Goal: Navigation & Orientation: Find specific page/section

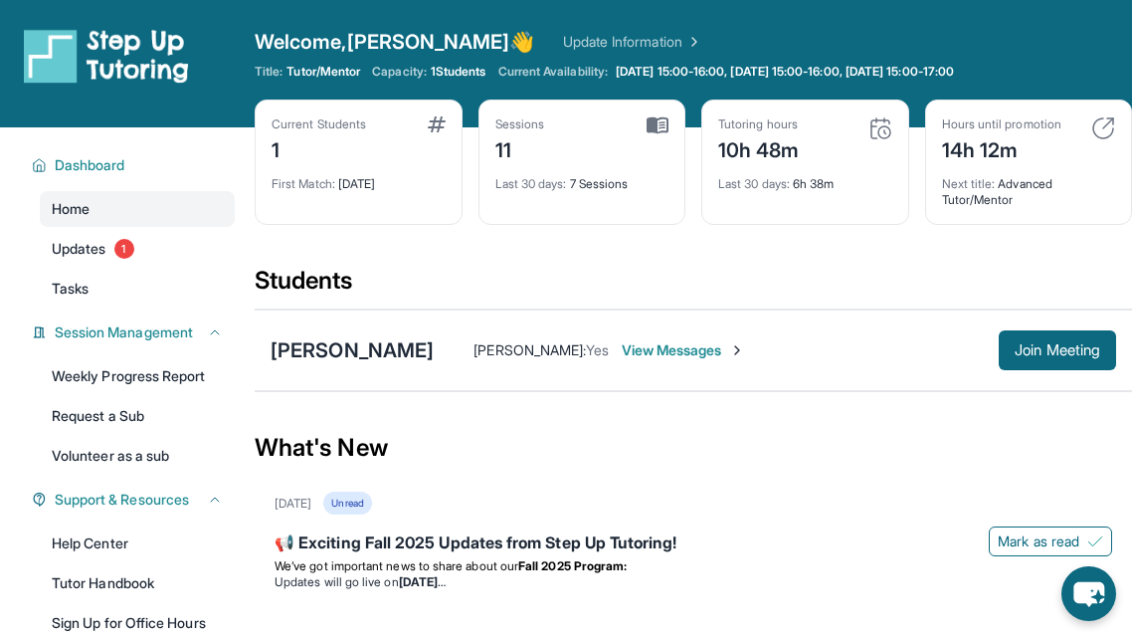
scroll to position [223, 0]
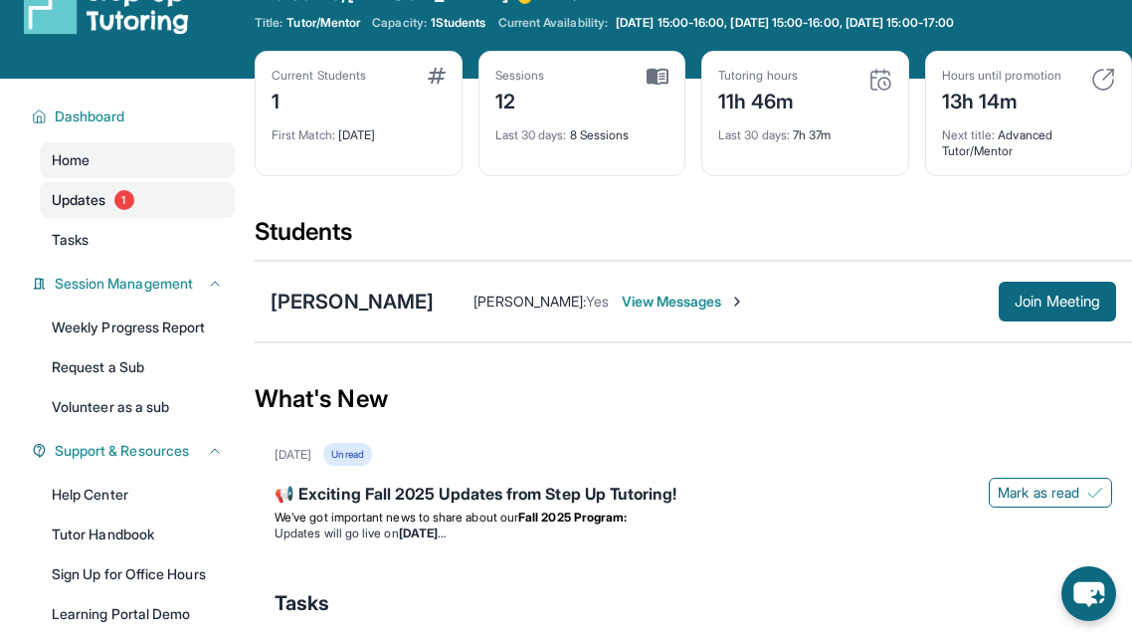
click at [130, 207] on link "Updates 1" at bounding box center [137, 200] width 195 height 36
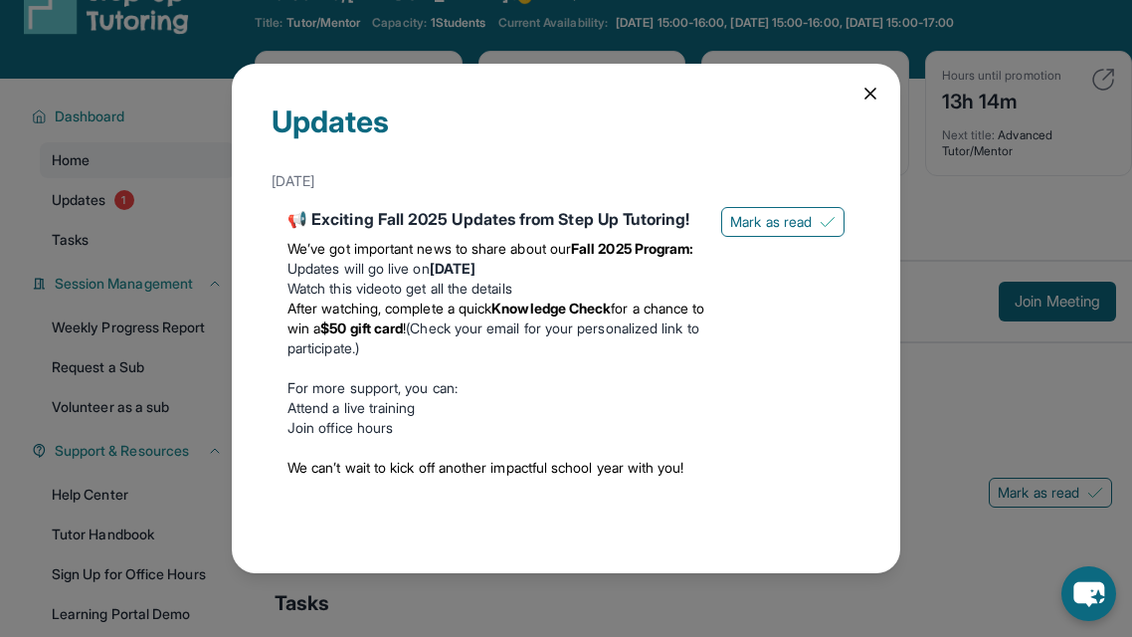
scroll to position [0, 0]
click at [798, 218] on span "Mark as read" at bounding box center [771, 222] width 82 height 20
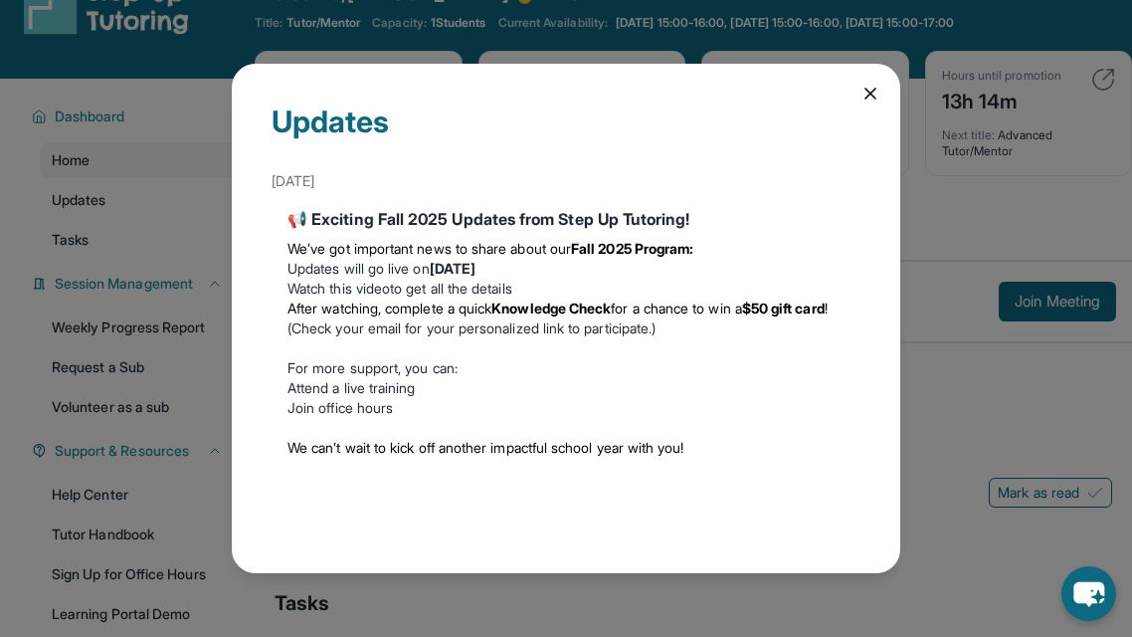
click at [872, 92] on icon at bounding box center [870, 94] width 10 height 10
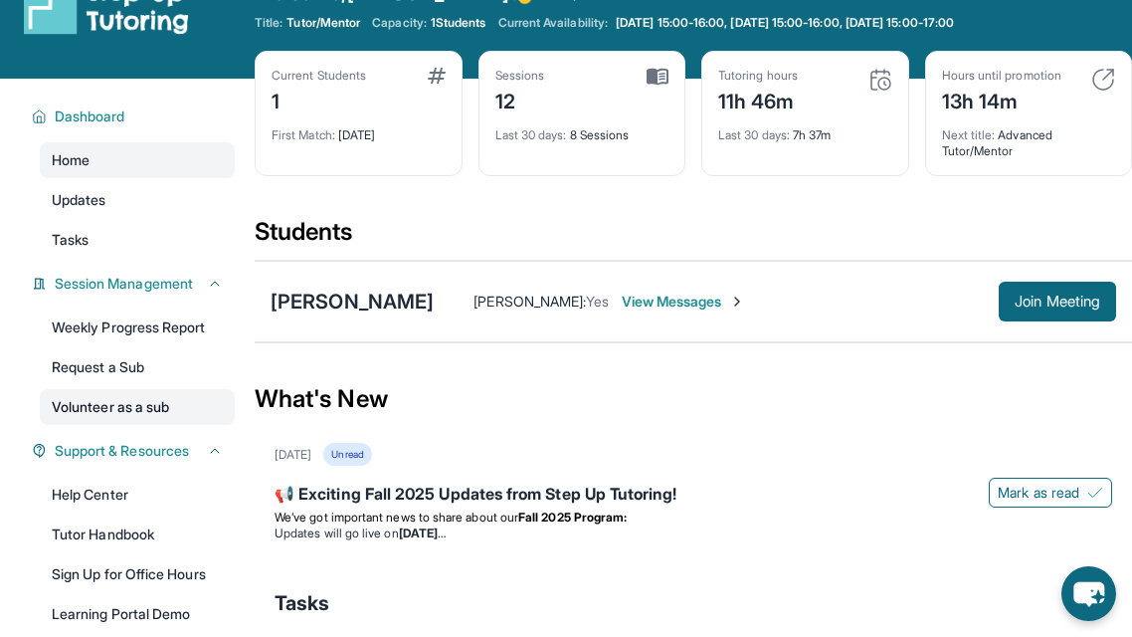
click at [150, 396] on link "Volunteer as a sub" at bounding box center [137, 407] width 195 height 36
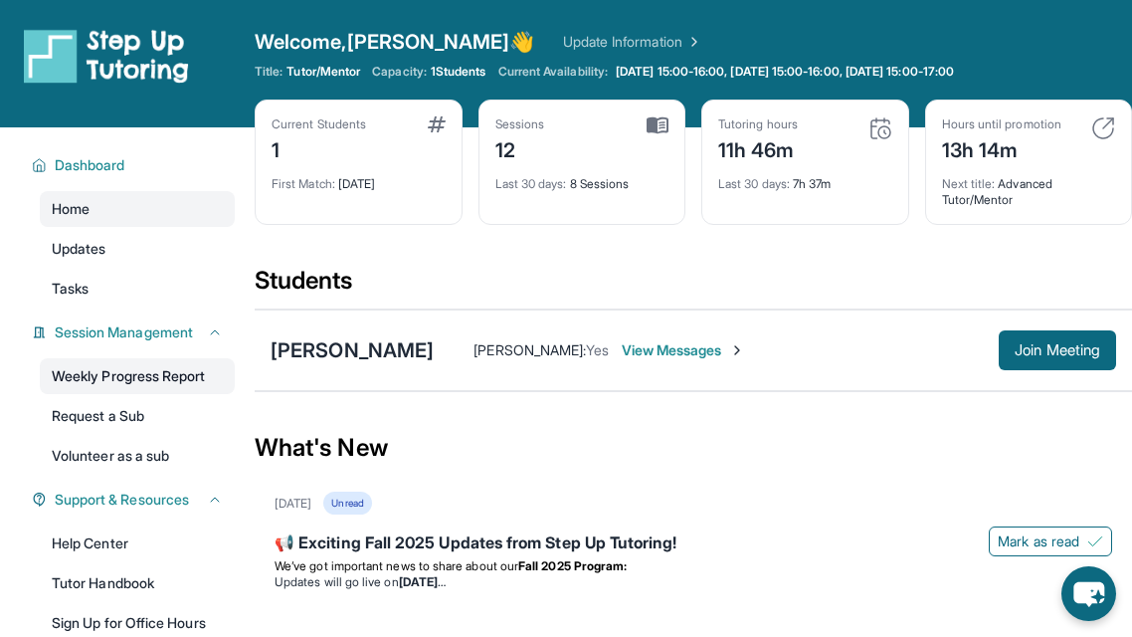
click at [185, 375] on link "Weekly Progress Report" at bounding box center [137, 376] width 195 height 36
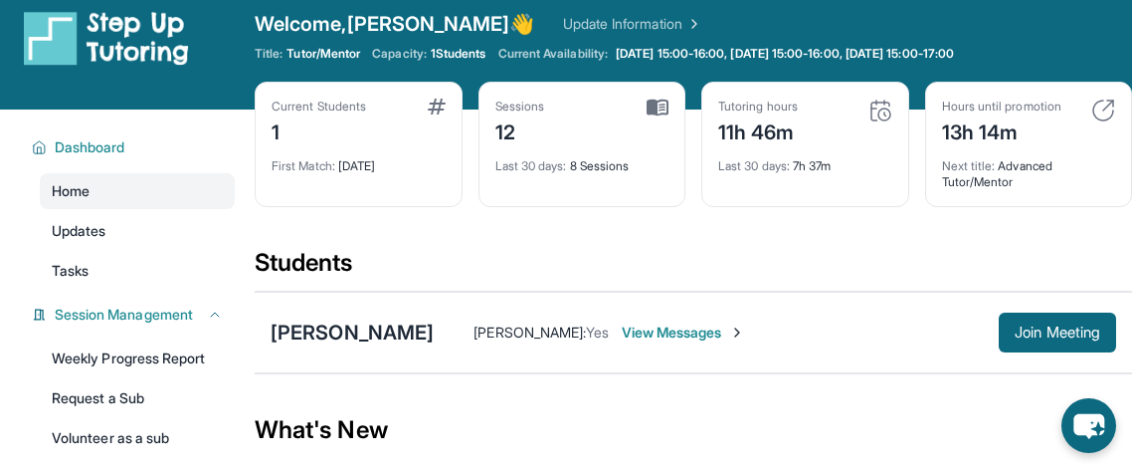
scroll to position [12, 0]
